Goal: Task Accomplishment & Management: Manage account settings

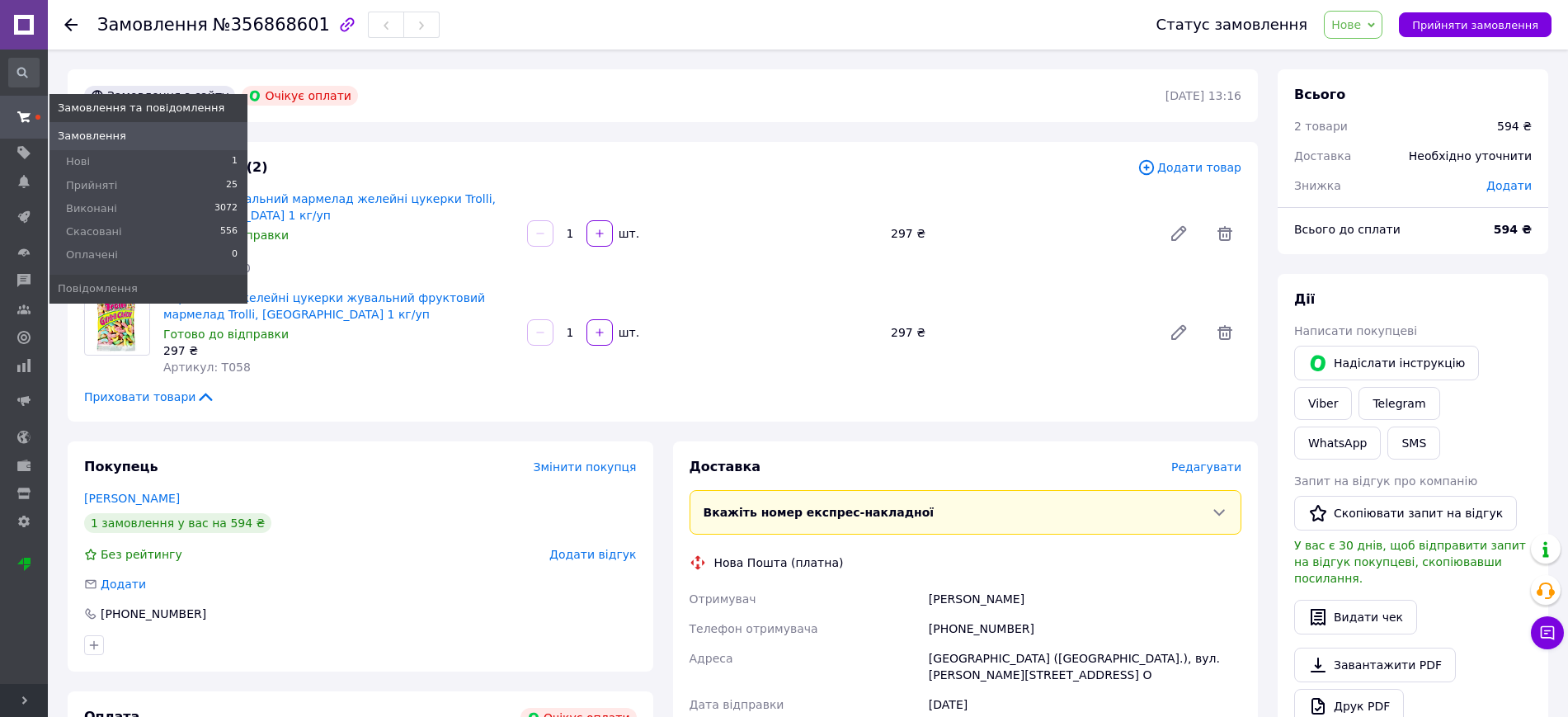
click at [19, 111] on icon at bounding box center [24, 118] width 14 height 14
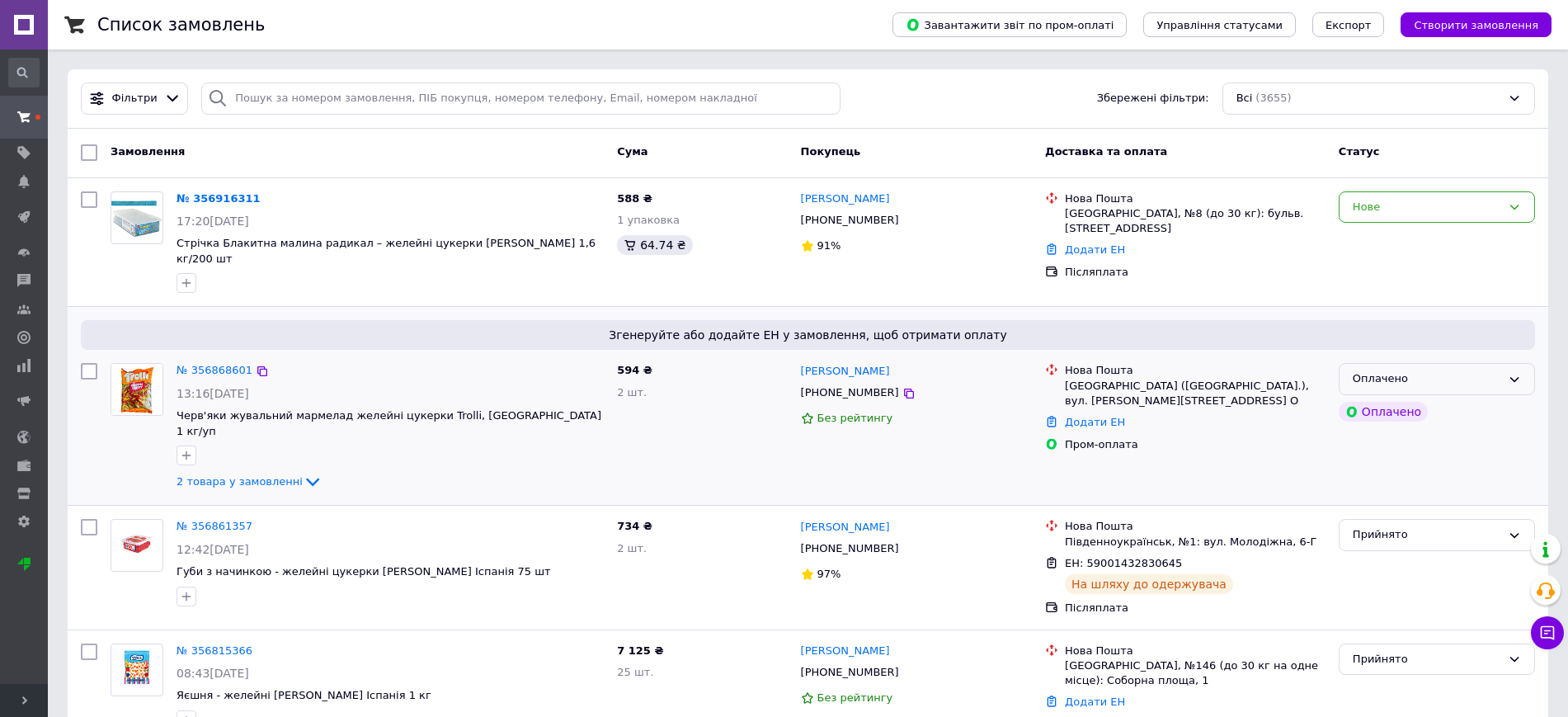
click at [1482, 370] on div "Оплачено" at bounding box center [1426, 379] width 149 height 17
click at [1440, 398] on li "Прийнято" at bounding box center [1437, 413] width 194 height 30
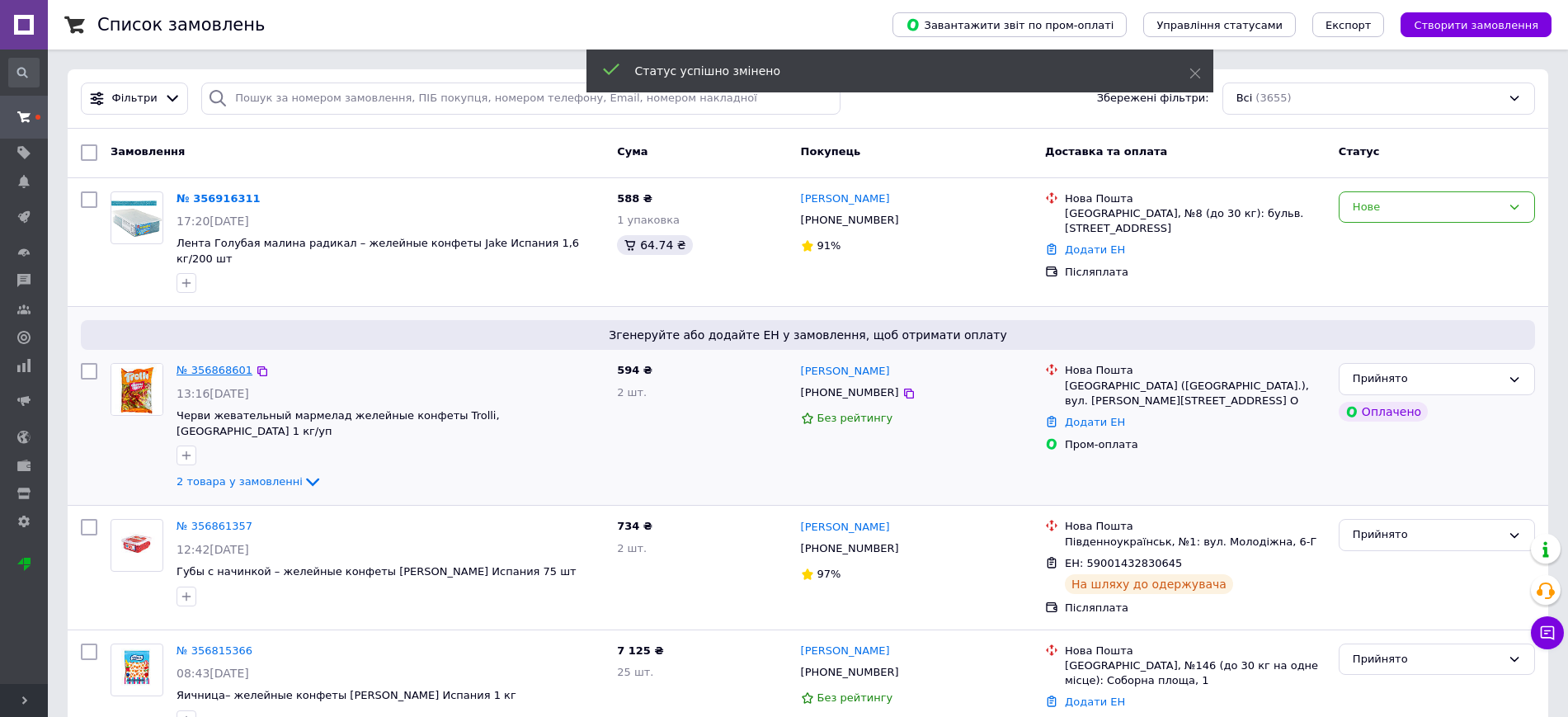
click at [222, 363] on link "№ 356868601" at bounding box center [215, 369] width 76 height 13
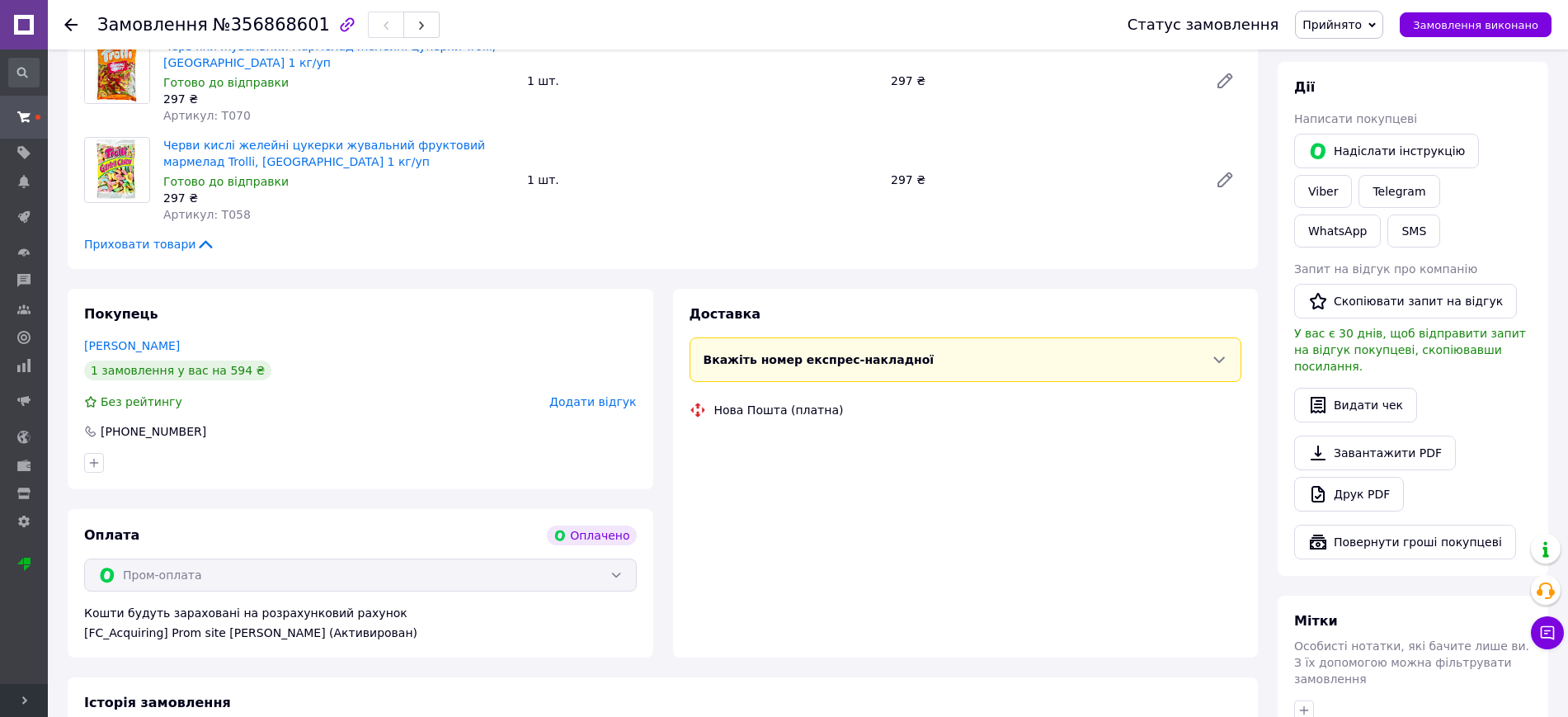
scroll to position [206, 0]
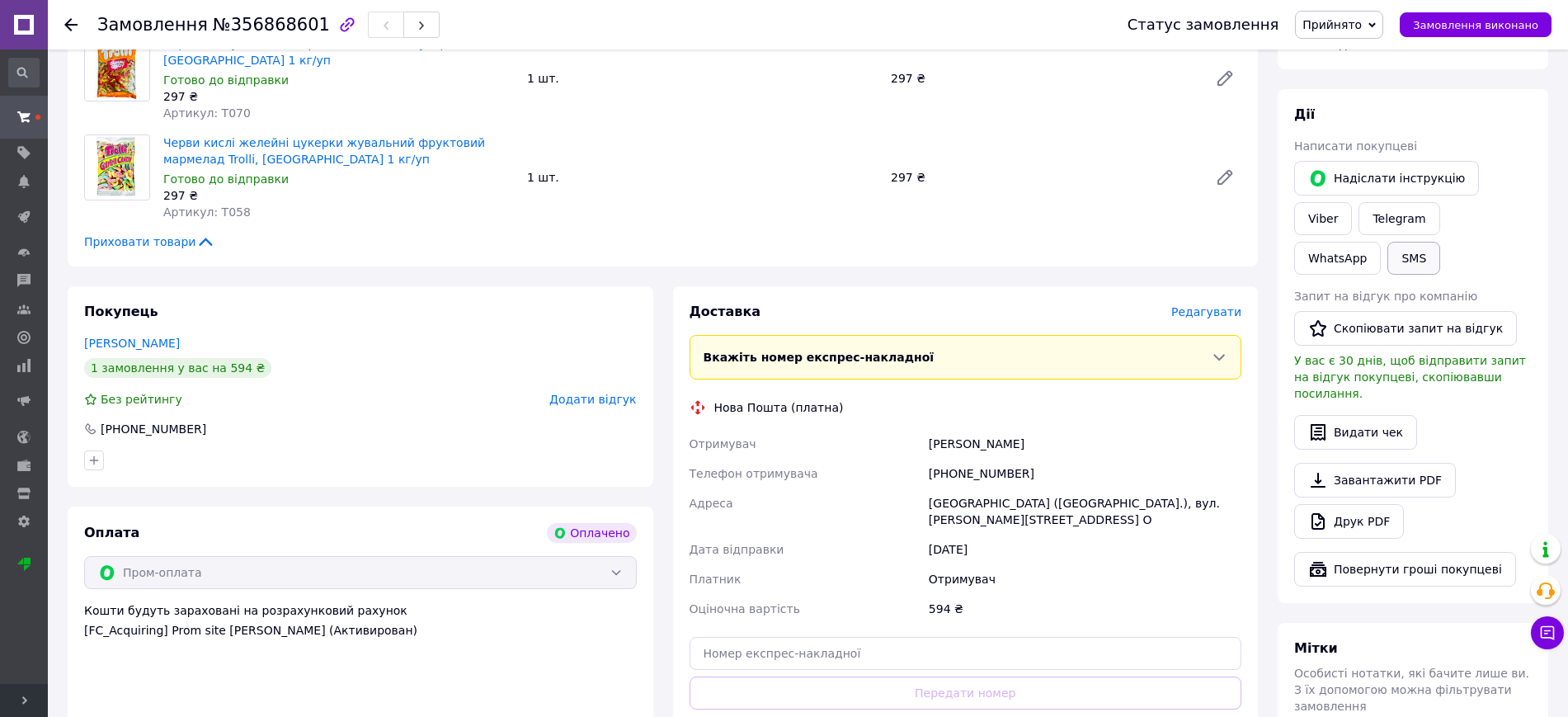
click at [1440, 242] on button "SMS" at bounding box center [1414, 258] width 52 height 33
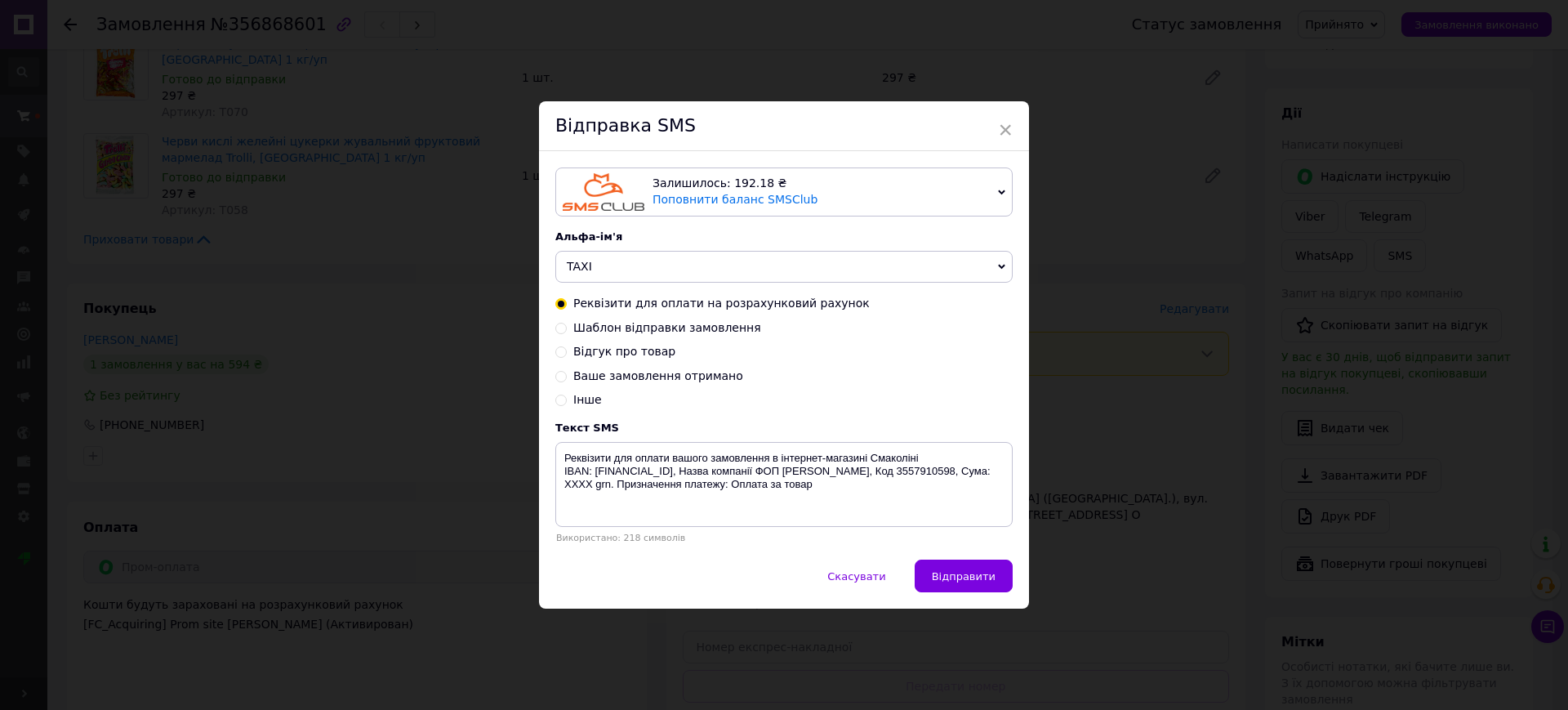
click at [657, 271] on span "TAXI" at bounding box center [783, 267] width 457 height 33
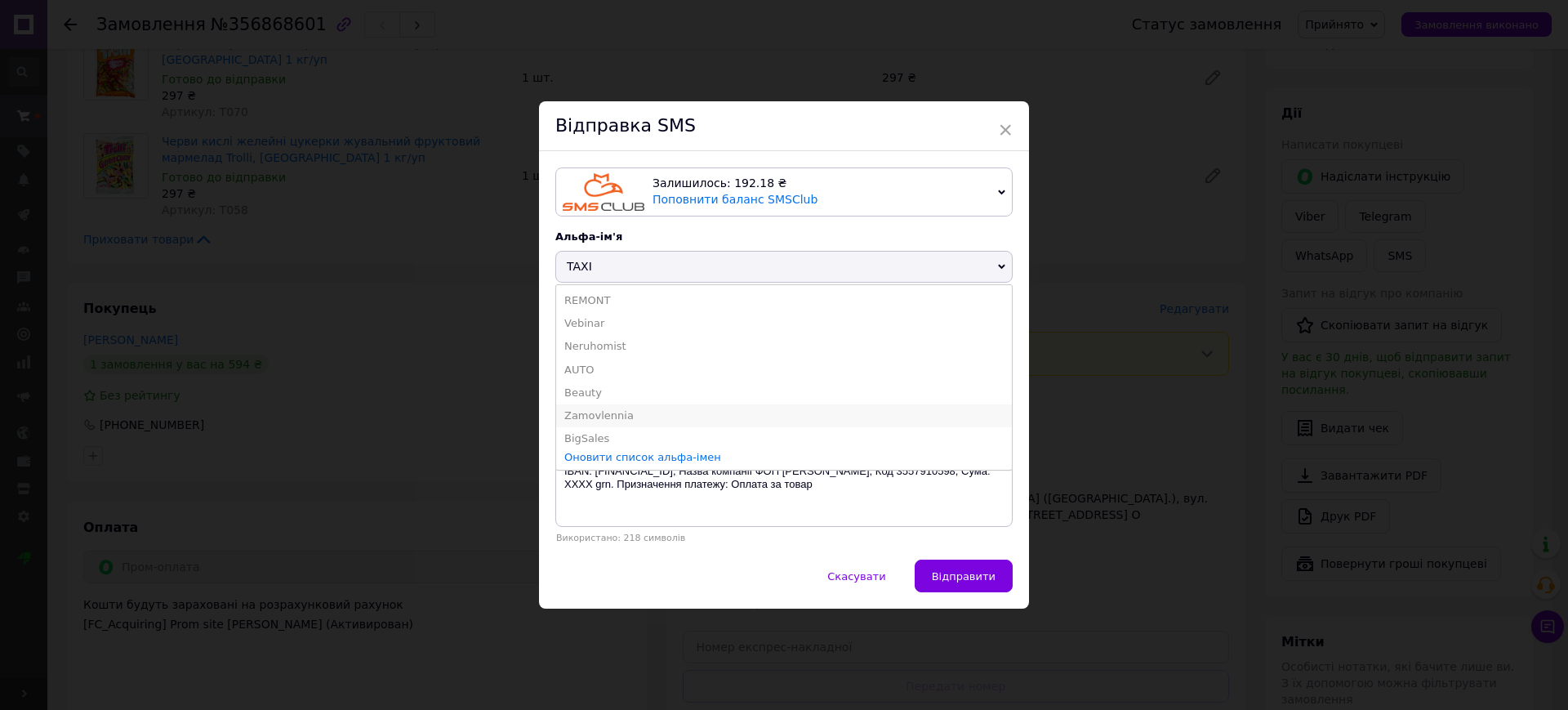
click at [613, 419] on li "Zamovlennia" at bounding box center [784, 416] width 456 height 23
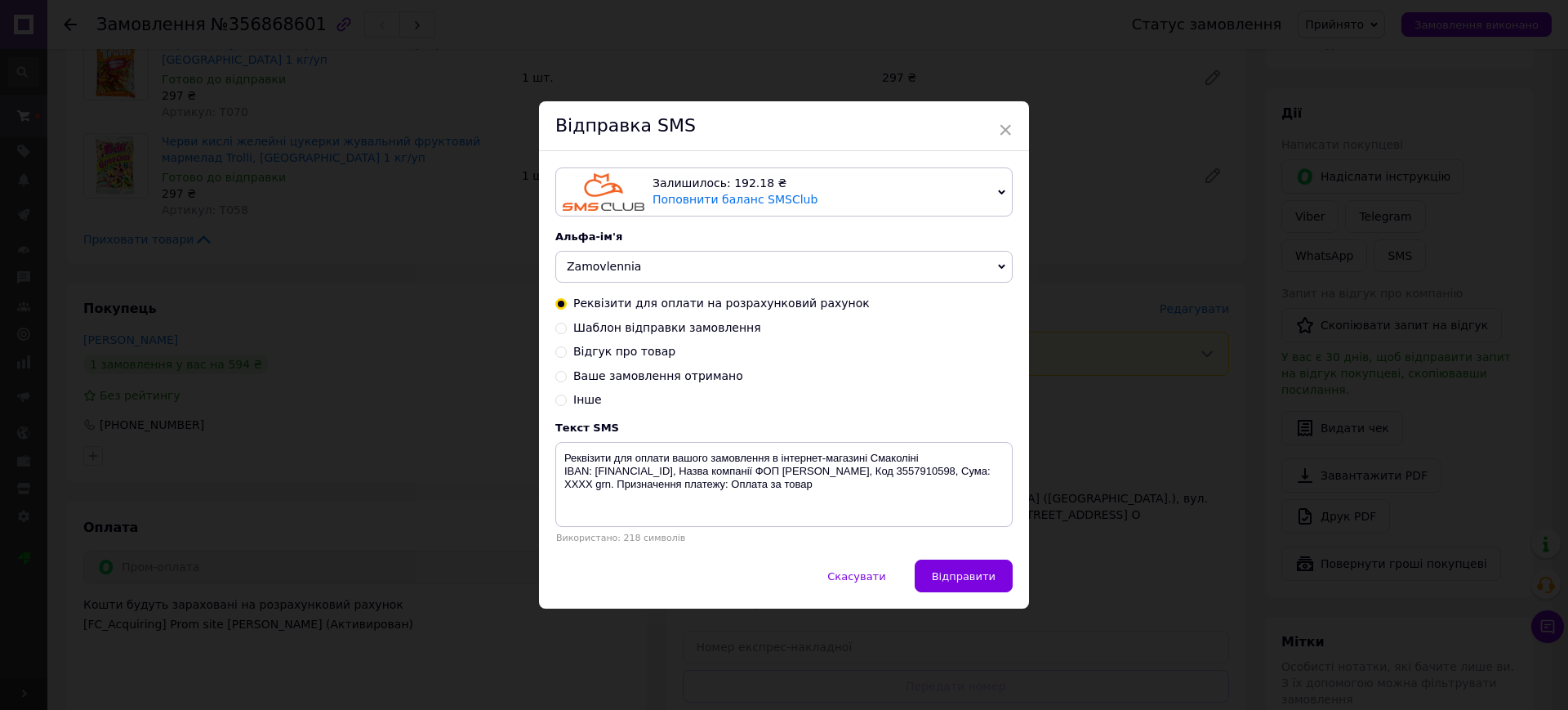
click at [632, 377] on span "Ваше замовлення отримано" at bounding box center [658, 376] width 170 height 13
click at [567, 377] on input "Ваше замовлення отримано" at bounding box center [561, 375] width 12 height 12
radio input "true"
radio input "false"
type textarea "Дякуємо за покупку! Ваше замовлення вже передано на відправку. Номер ТТН буде д…"
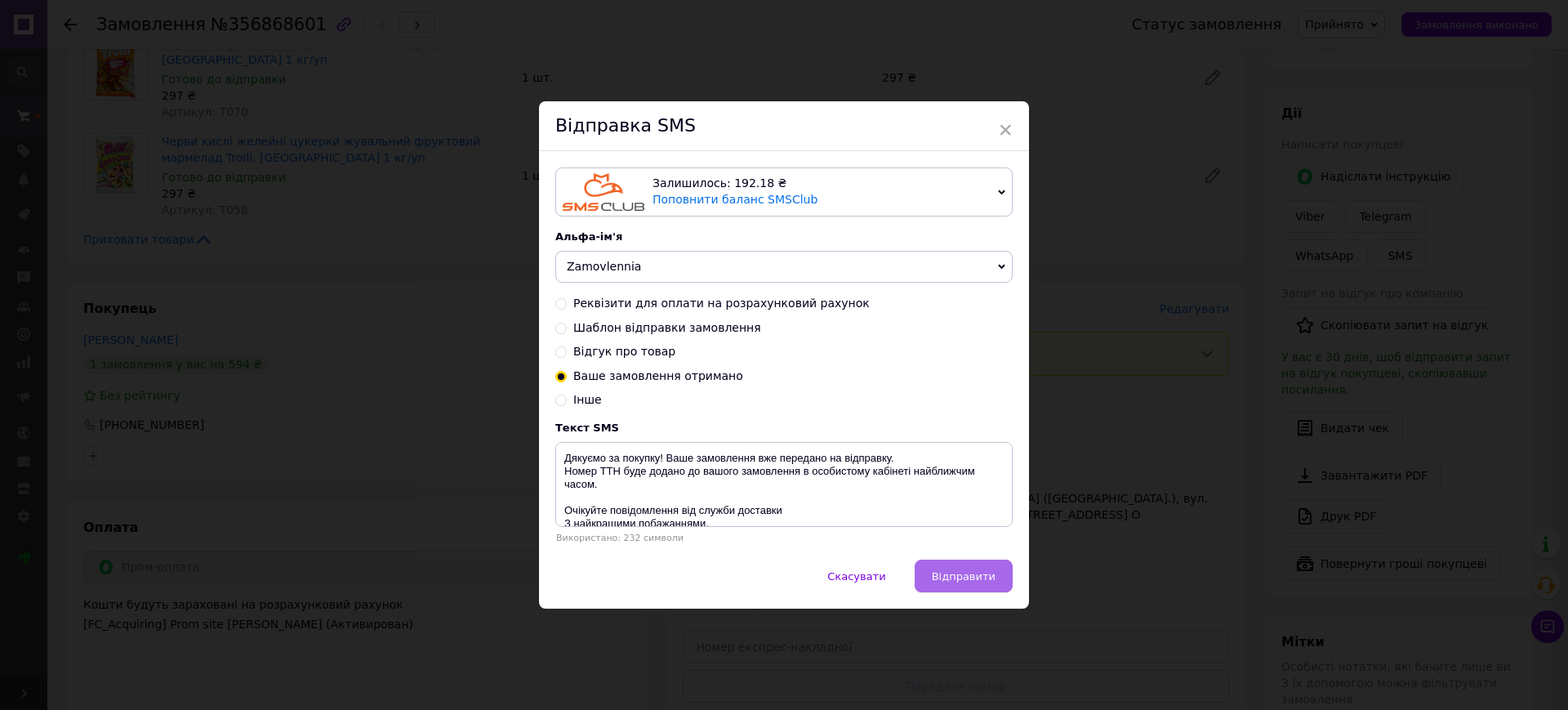
click at [944, 566] on button "Відправити" at bounding box center [964, 576] width 98 height 33
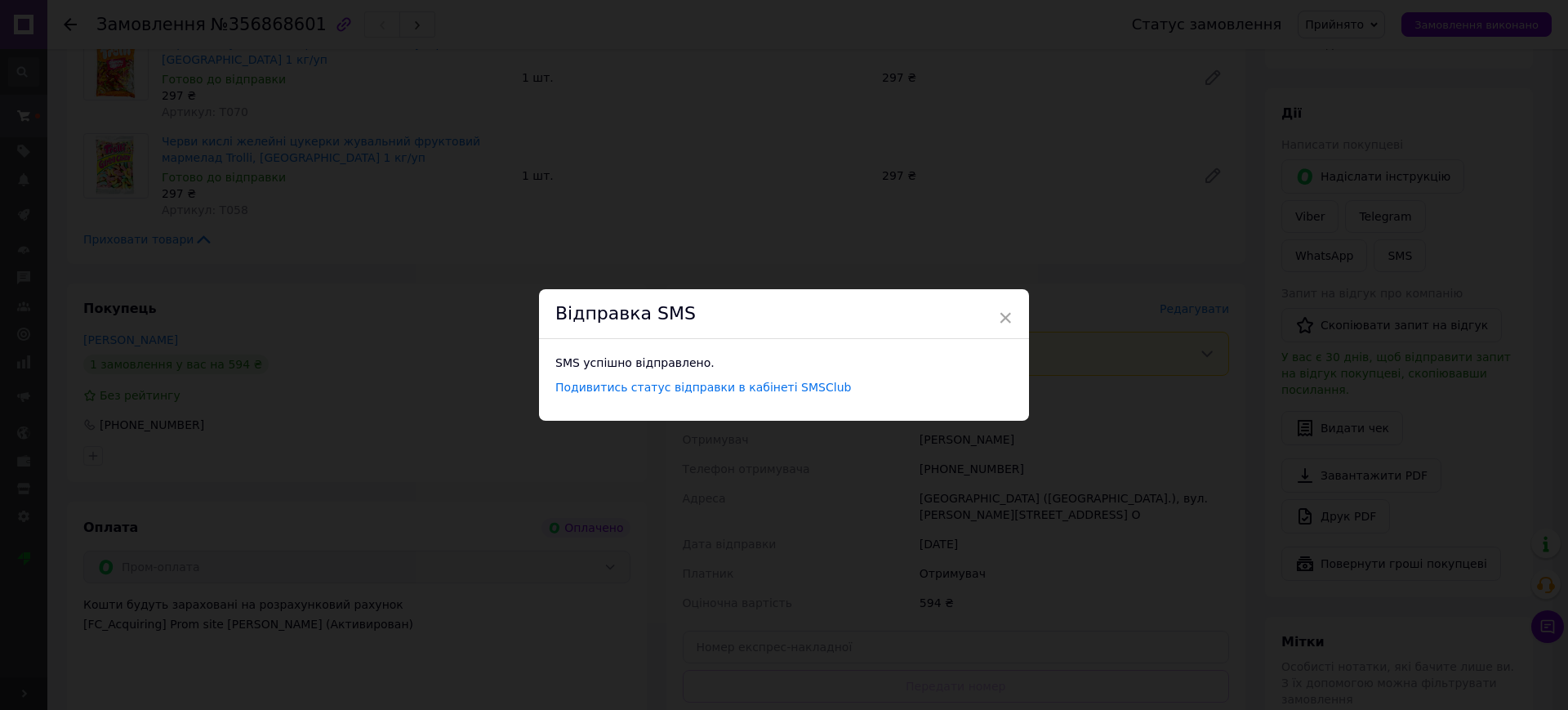
click at [1339, 421] on div "× Відправка SMS SMS успішно відправлено. Подивитись статус відправки в кабінеті…" at bounding box center [784, 355] width 1568 height 710
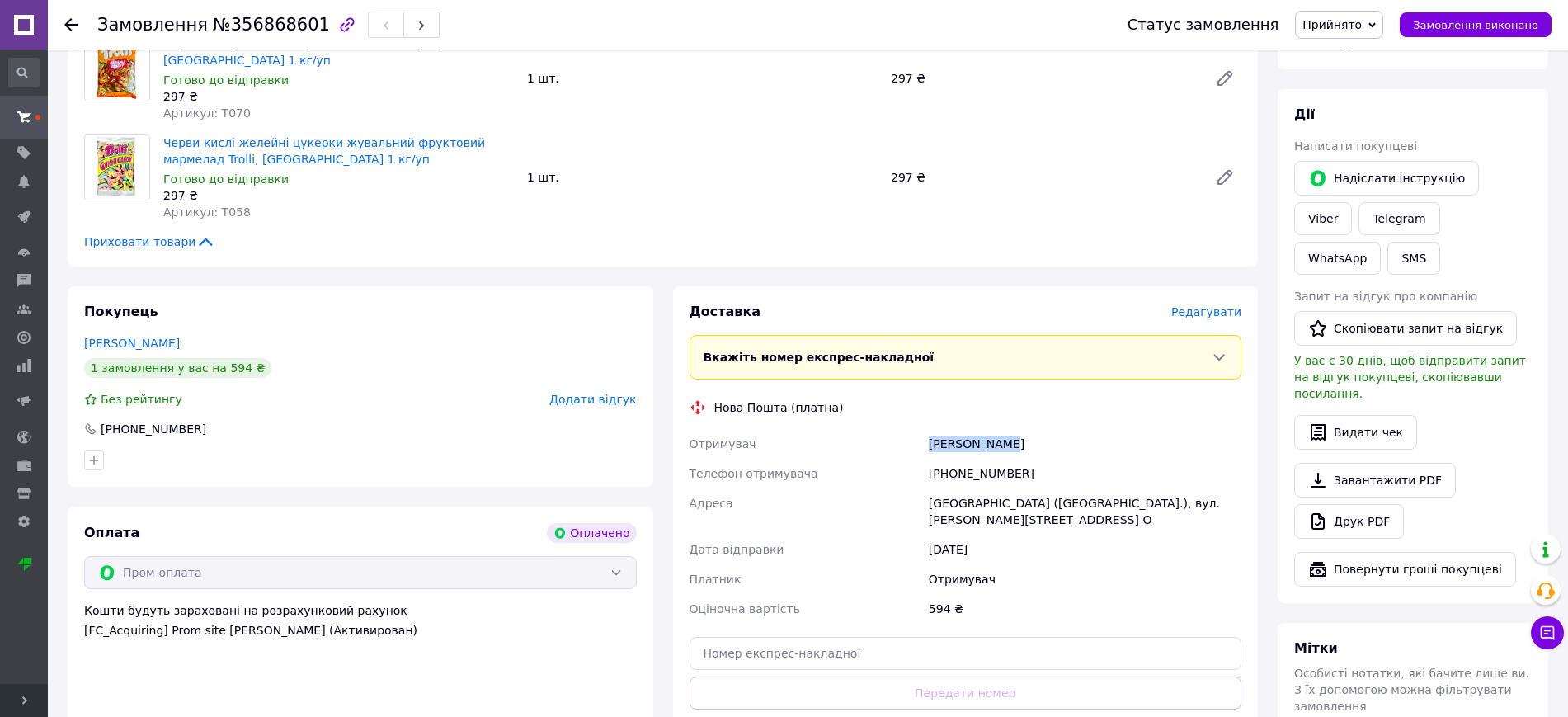
drag, startPoint x: 943, startPoint y: 436, endPoint x: 922, endPoint y: 440, distance: 21.4
click at [922, 440] on div "Отримувач [PERSON_NAME] Телефон отримувача [PHONE_NUMBER] [GEOGRAPHIC_DATA] [GE…" at bounding box center [966, 527] width 560 height 194
copy div "Отримувач [PERSON_NAME]"
